Goal: Information Seeking & Learning: Learn about a topic

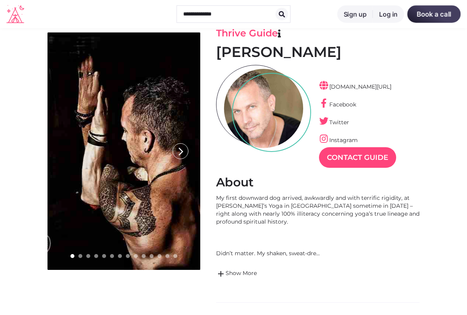
scroll to position [34, 0]
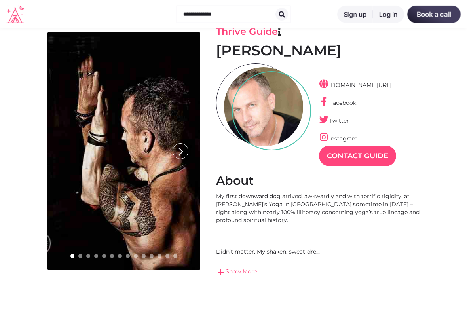
click at [227, 261] on link "add Show More" at bounding box center [318, 273] width 204 height 10
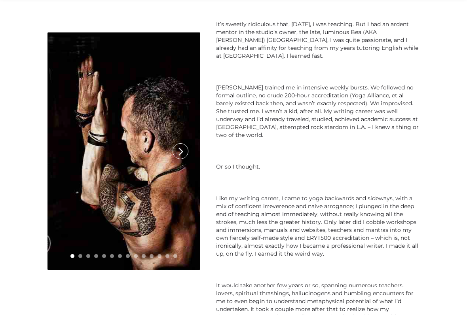
scroll to position [317, 0]
click at [183, 151] on icon "arrow_forward_ios" at bounding box center [181, 152] width 16 height 16
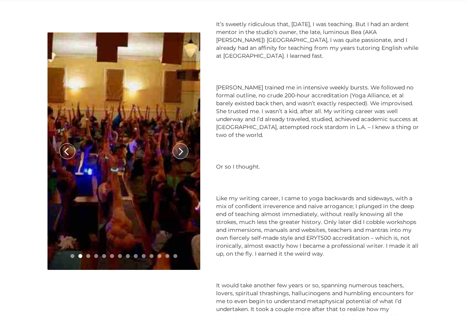
click at [178, 153] on icon "arrow_forward_ios" at bounding box center [181, 152] width 16 height 16
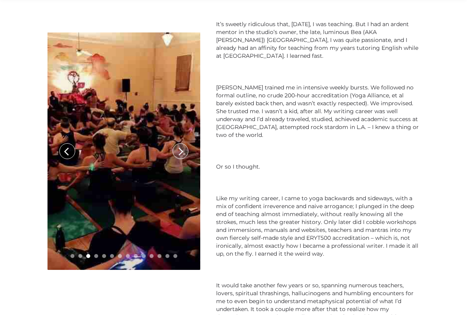
click at [185, 156] on icon "arrow_forward_ios" at bounding box center [181, 152] width 16 height 16
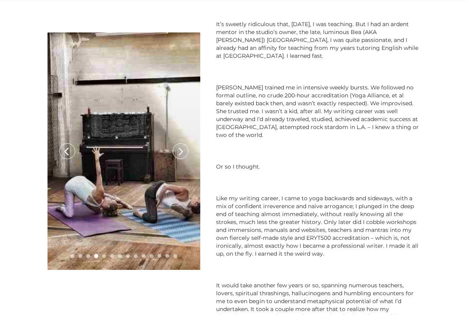
click at [177, 157] on icon "arrow_forward_ios" at bounding box center [181, 152] width 16 height 16
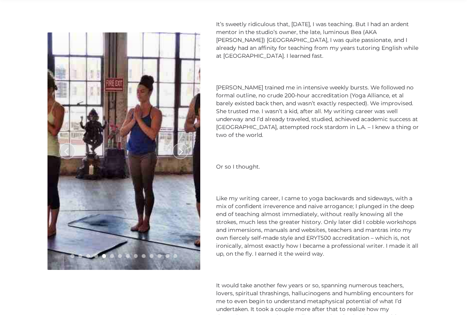
click at [182, 153] on icon "arrow_forward_ios" at bounding box center [181, 152] width 16 height 16
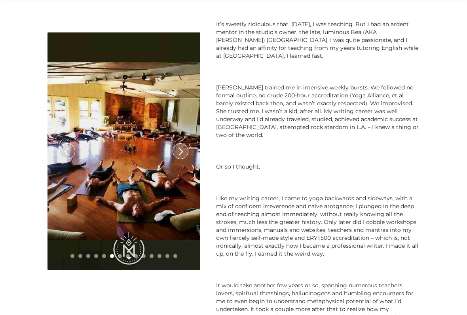
click at [176, 151] on icon "arrow_forward_ios" at bounding box center [181, 152] width 16 height 16
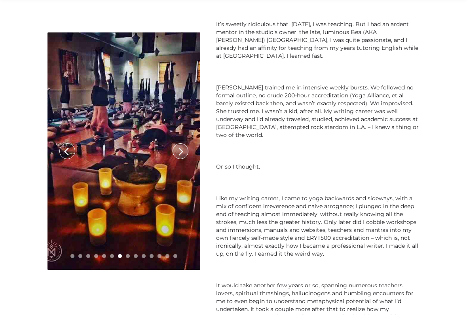
click at [179, 155] on icon "arrow_forward_ios" at bounding box center [181, 152] width 16 height 16
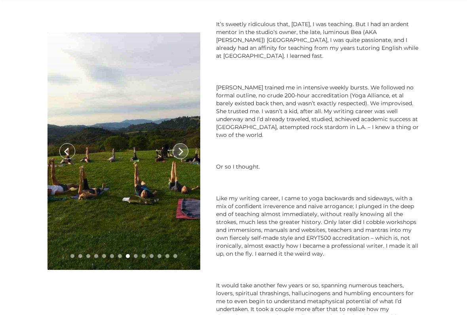
click at [181, 154] on icon "arrow_forward_ios" at bounding box center [181, 152] width 16 height 16
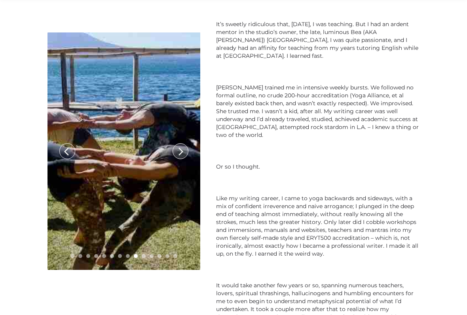
click at [181, 154] on icon "arrow_forward_ios" at bounding box center [181, 152] width 16 height 16
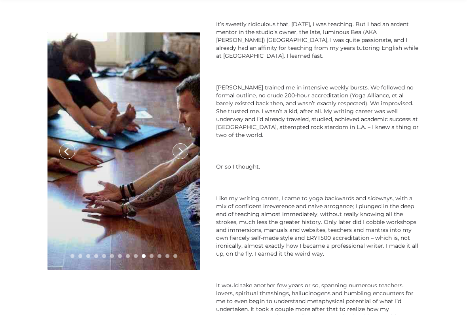
click at [179, 154] on icon "arrow_forward_ios" at bounding box center [181, 152] width 16 height 16
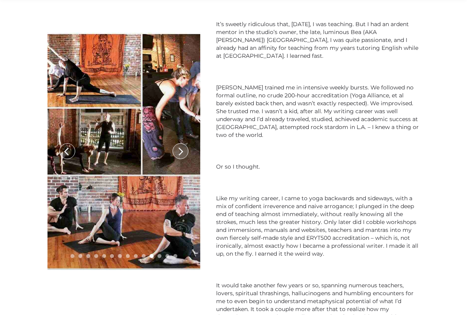
click at [180, 156] on icon "arrow_forward_ios" at bounding box center [181, 152] width 16 height 16
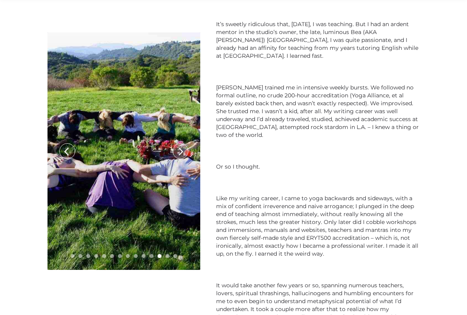
click at [180, 155] on icon "arrow_forward_ios" at bounding box center [181, 152] width 16 height 16
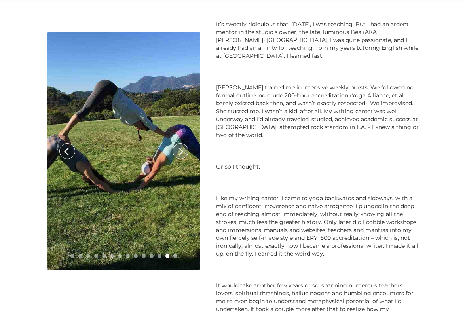
click at [181, 153] on icon "arrow_forward_ios" at bounding box center [181, 152] width 16 height 16
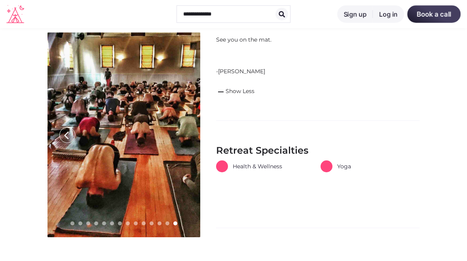
scroll to position [1581, 0]
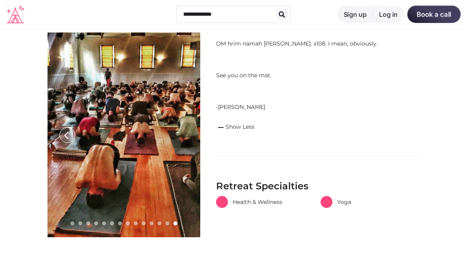
click at [65, 138] on icon "arrow_back_ios" at bounding box center [69, 136] width 16 height 16
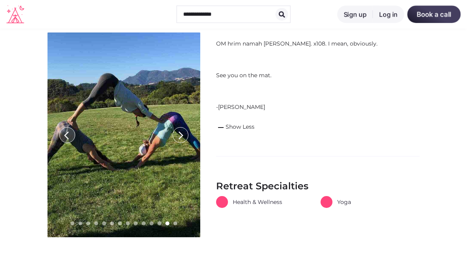
click at [69, 137] on icon "arrow_back_ios" at bounding box center [69, 136] width 16 height 16
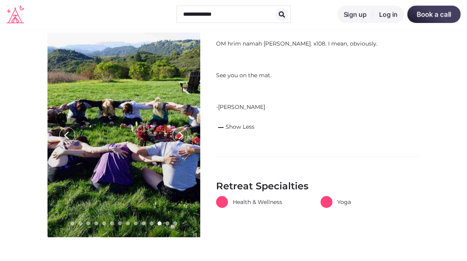
click at [178, 145] on link at bounding box center [124, 134] width 153 height 205
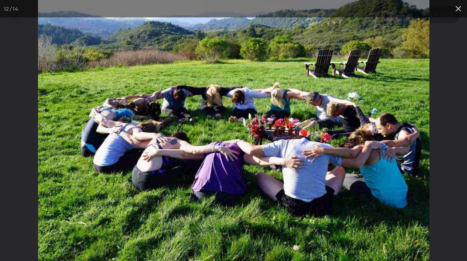
click at [20, 141] on div at bounding box center [233, 130] width 467 height 261
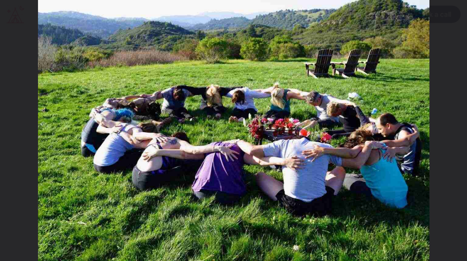
click at [44, 151] on img at bounding box center [234, 130] width 392 height 261
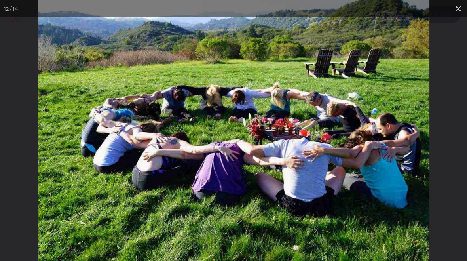
click at [51, 147] on img at bounding box center [234, 130] width 392 height 261
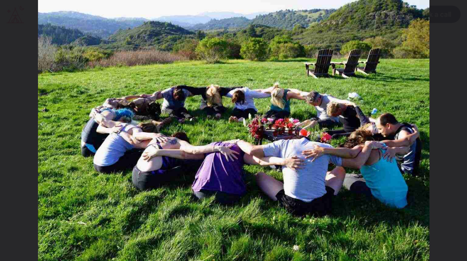
click at [456, 22] on div at bounding box center [271, 130] width 467 height 261
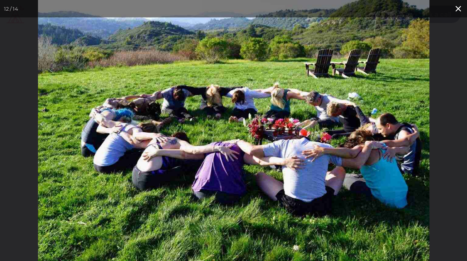
click at [457, 11] on button at bounding box center [458, 8] width 17 height 17
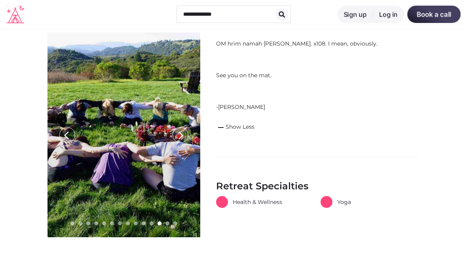
click at [58, 133] on link at bounding box center [124, 134] width 153 height 205
